Goal: Information Seeking & Learning: Learn about a topic

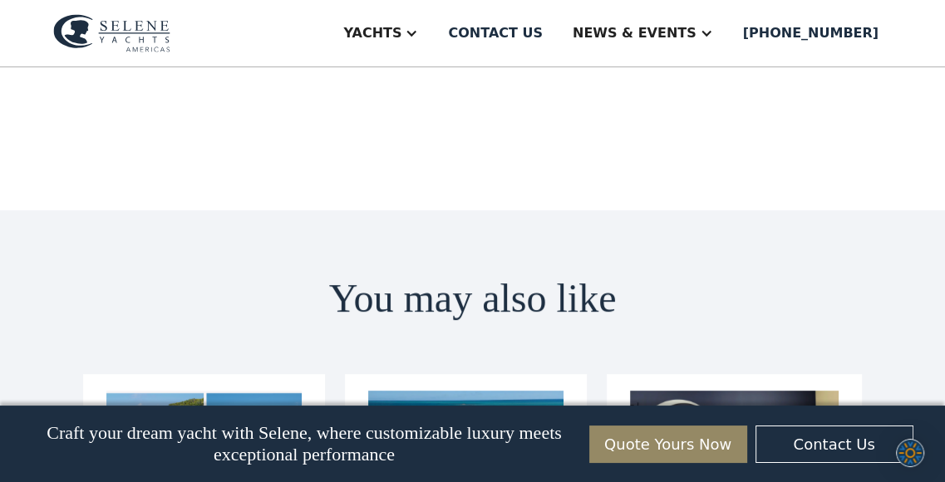
scroll to position [9890, 0]
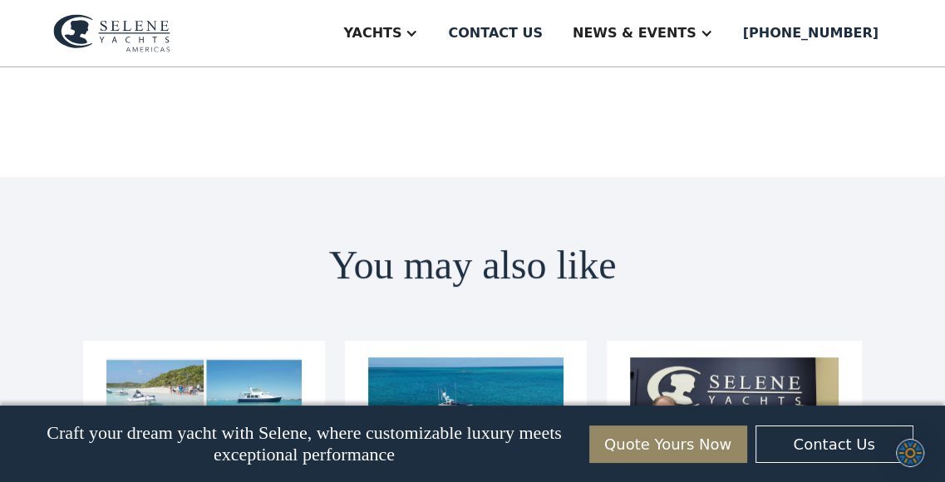
click at [185, 357] on img at bounding box center [203, 421] width 195 height 129
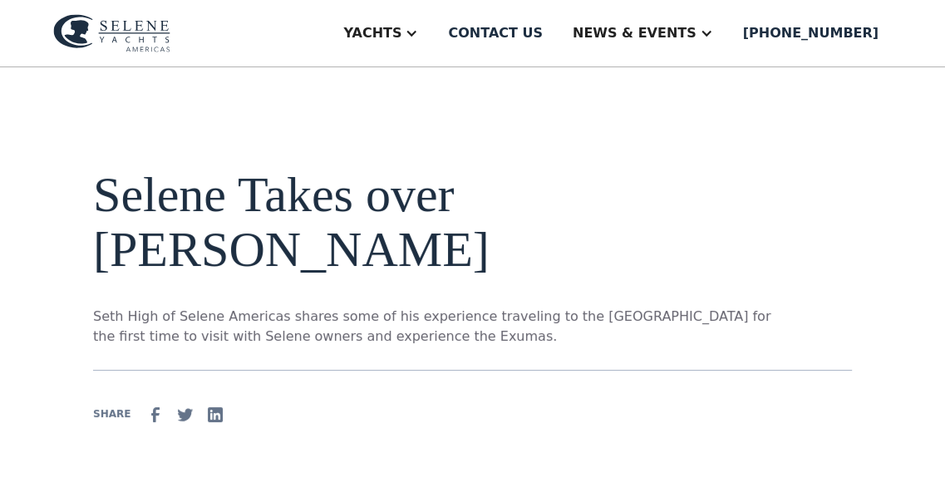
drag, startPoint x: 0, startPoint y: 0, endPoint x: 662, endPoint y: 343, distance: 746.1
click at [662, 343] on div "Selene Takes over Staniel Cay Seth High of Selene Americas shares some of his e…" at bounding box center [472, 296] width 759 height 258
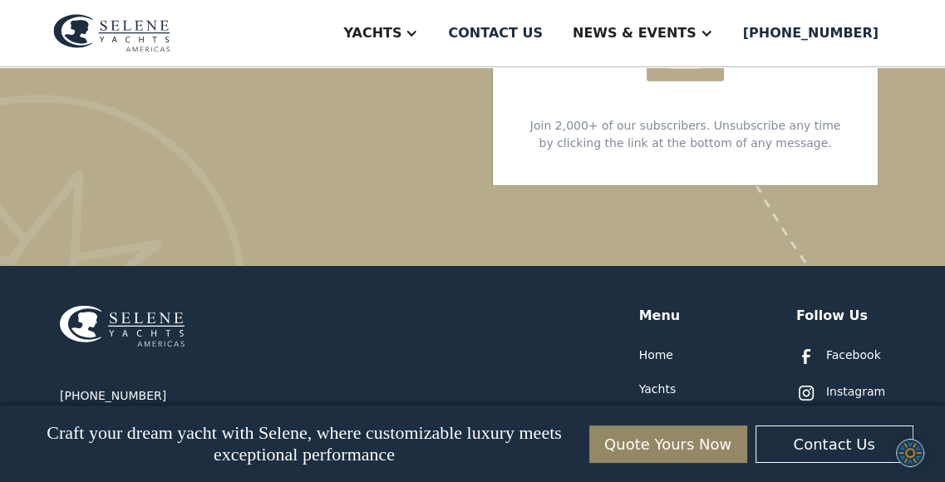
scroll to position [4017, 0]
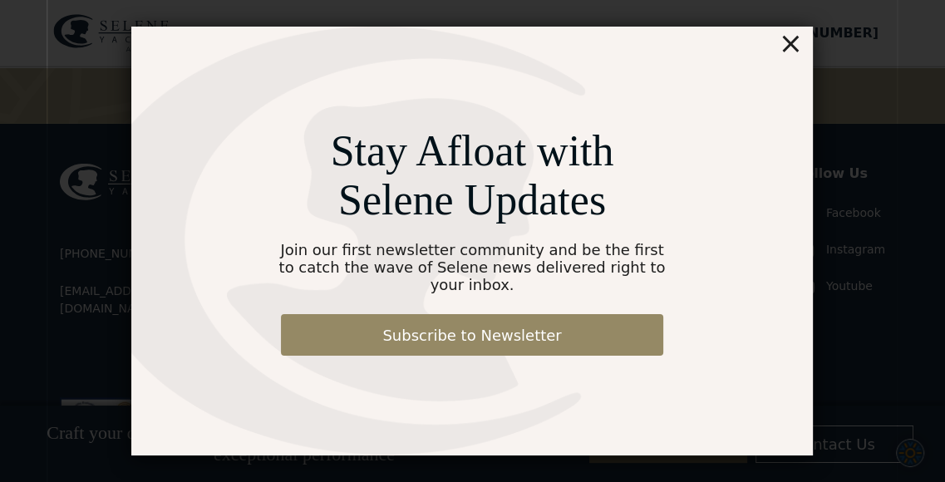
click at [790, 53] on div "×" at bounding box center [791, 43] width 24 height 33
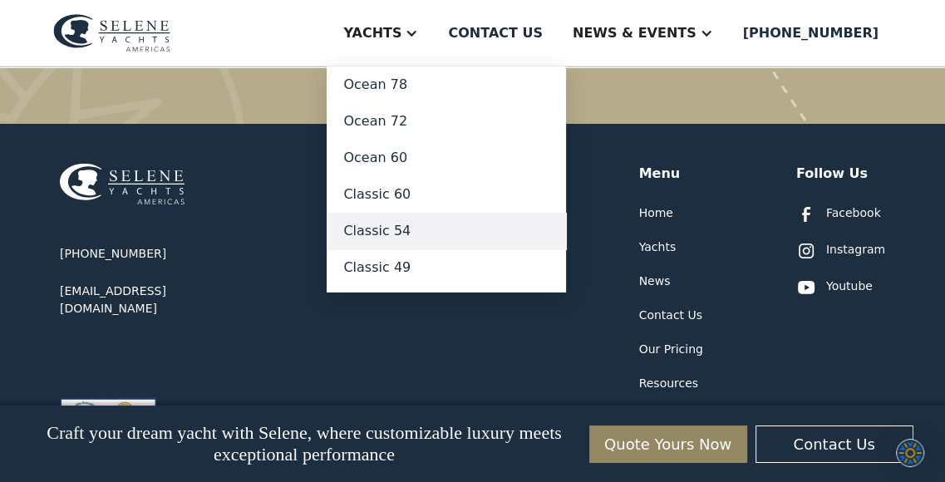
click at [471, 230] on link "Classic 54" at bounding box center [446, 231] width 239 height 37
click at [472, 232] on link "Classic 54" at bounding box center [446, 231] width 239 height 37
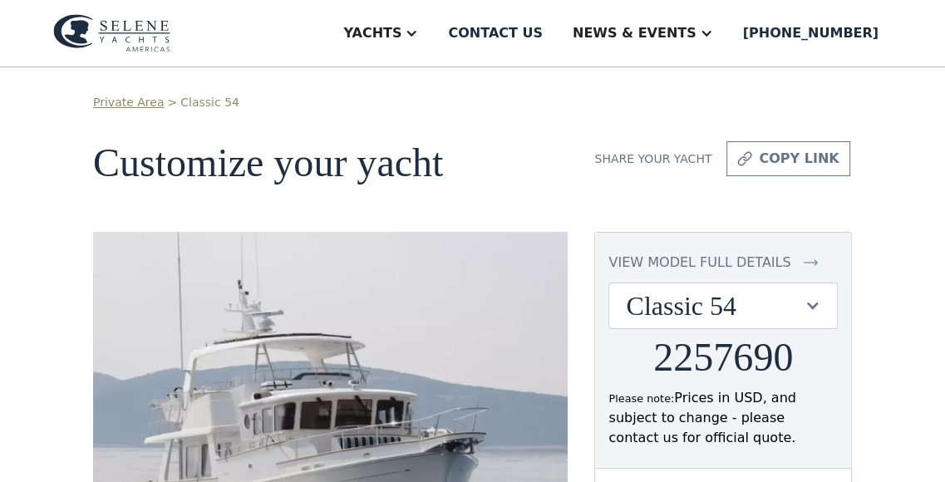
click at [485, 233] on img at bounding box center [330, 403] width 475 height 342
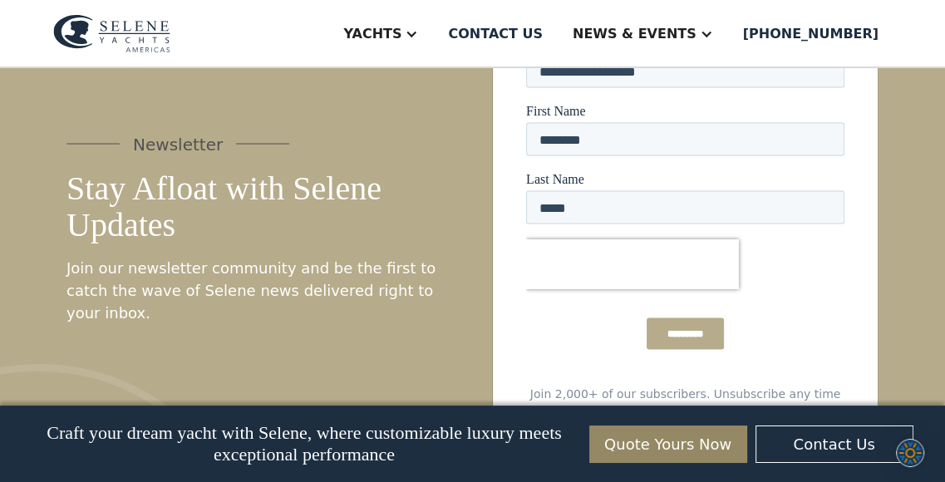
scroll to position [2405, 0]
